Goal: Find specific page/section: Find specific page/section

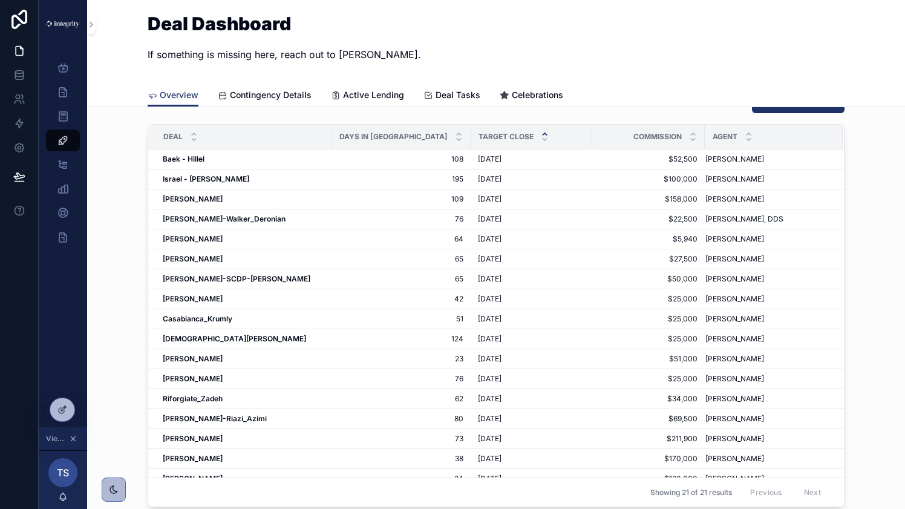
scroll to position [32, 0]
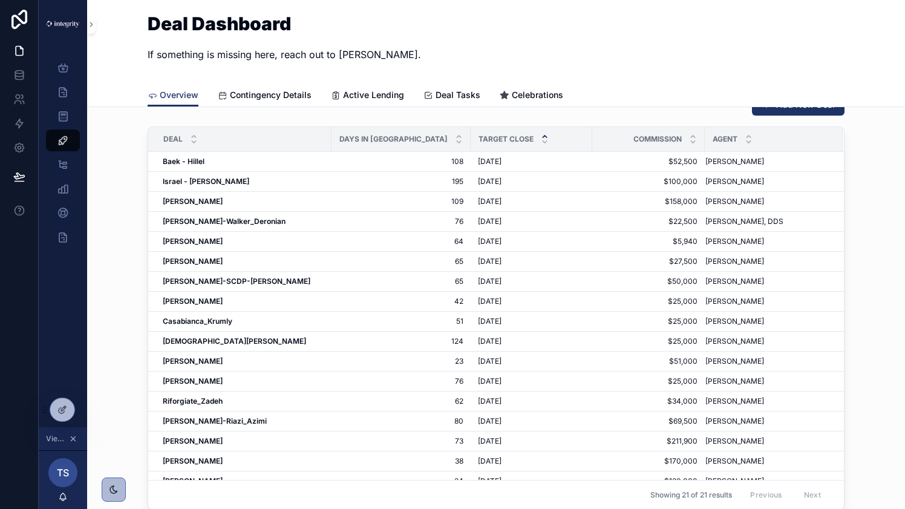
click at [384, 72] on div "Deal Dashboard If something is missing here, reach out to [PERSON_NAME]." at bounding box center [496, 41] width 697 height 83
click at [658, 51] on div "Deal Dashboard If something is missing here, reach out to [PERSON_NAME]." at bounding box center [496, 42] width 697 height 54
